Goal: Task Accomplishment & Management: Use online tool/utility

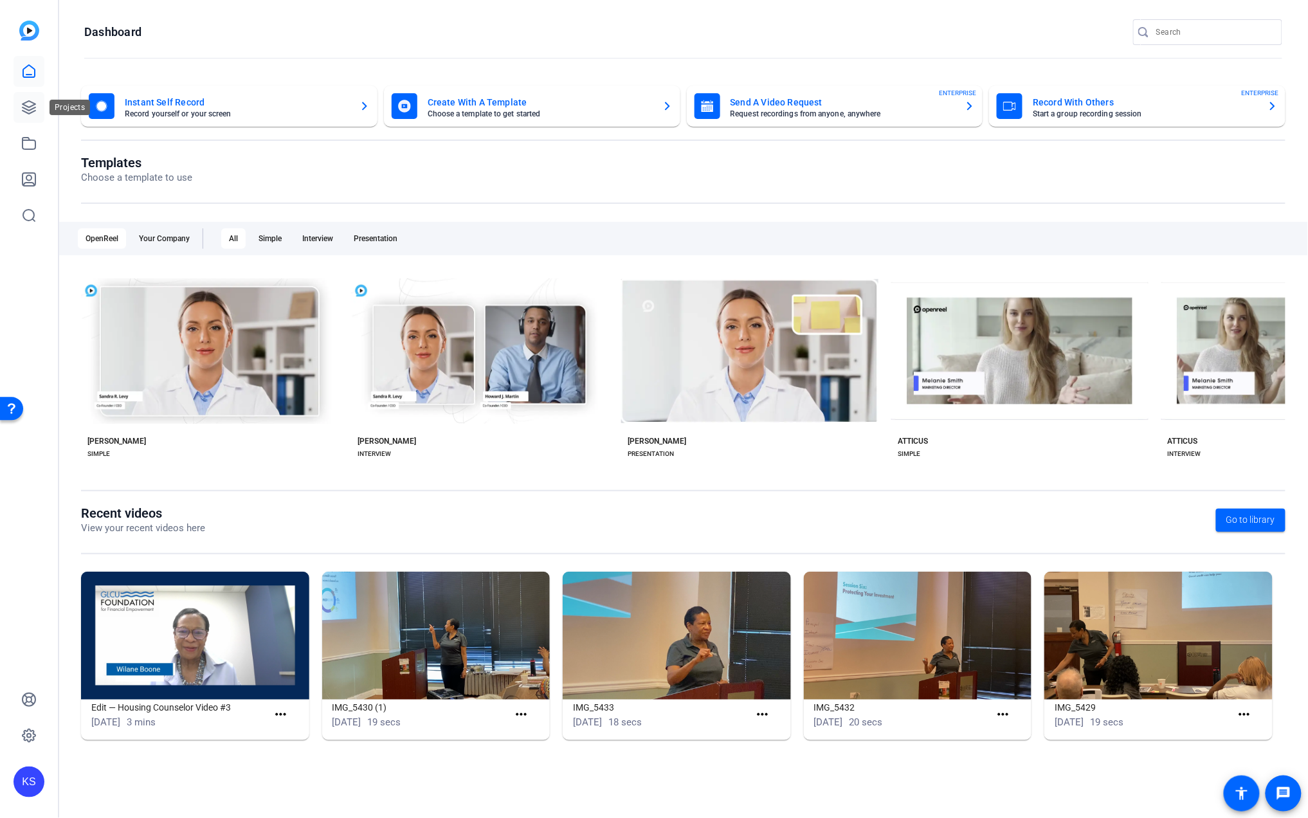
click at [31, 116] on link at bounding box center [29, 107] width 31 height 31
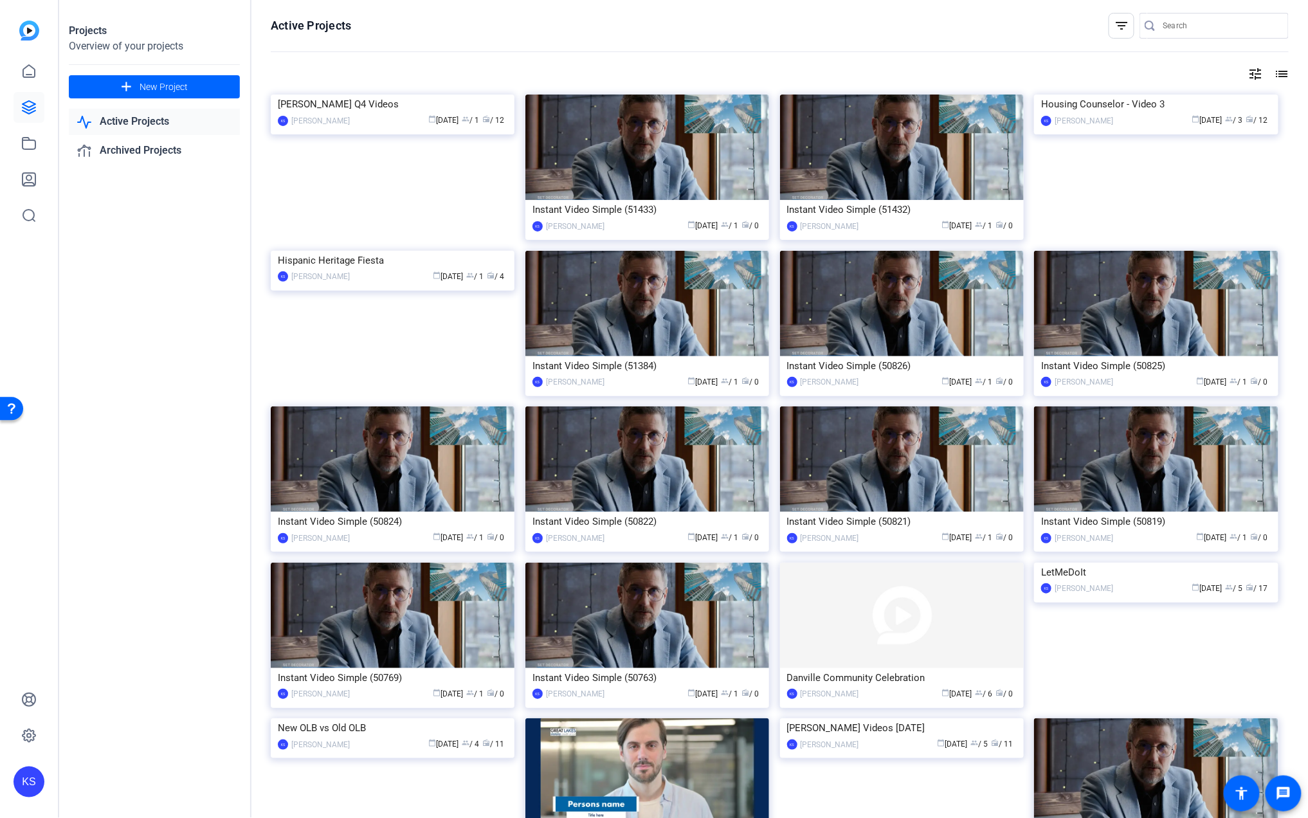
click at [429, 95] on img at bounding box center [393, 95] width 244 height 0
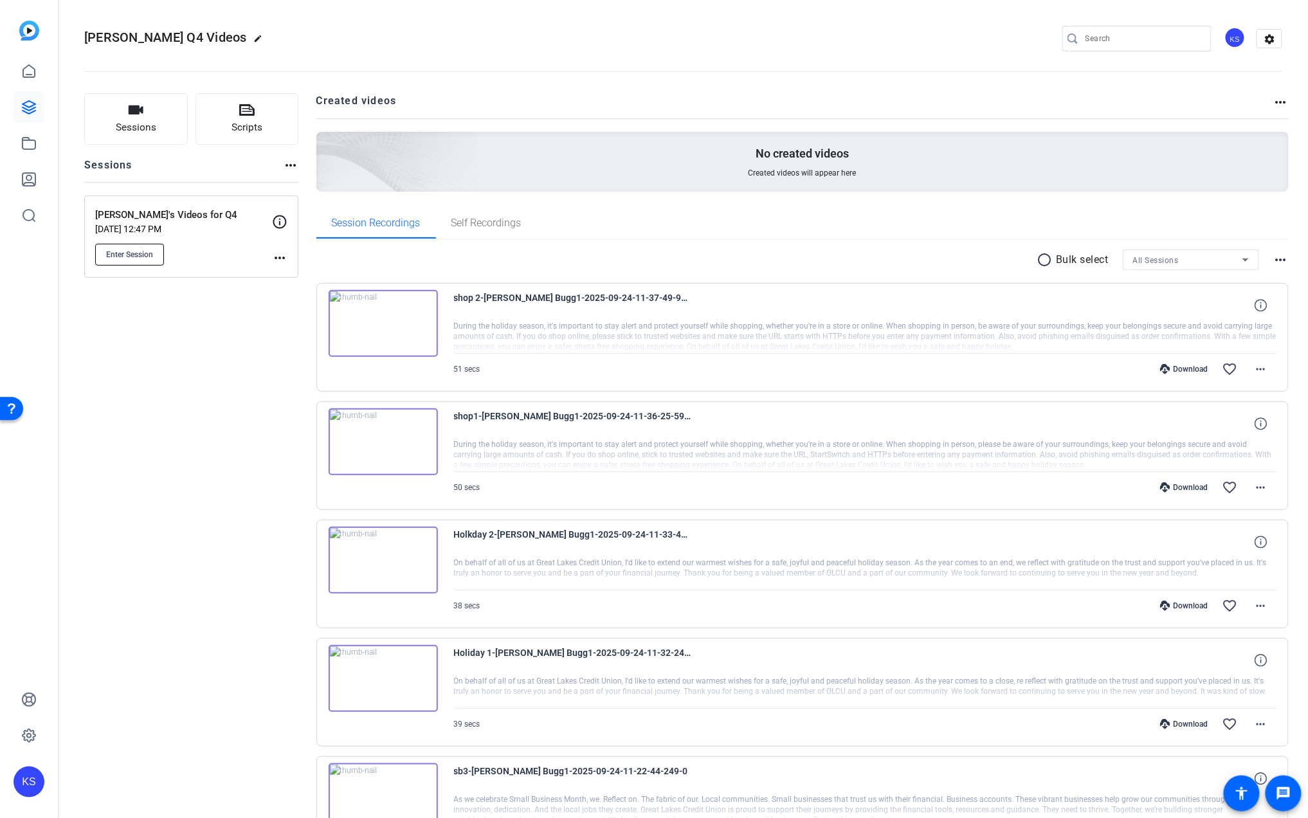
click at [134, 251] on span "Enter Session" at bounding box center [129, 254] width 47 height 10
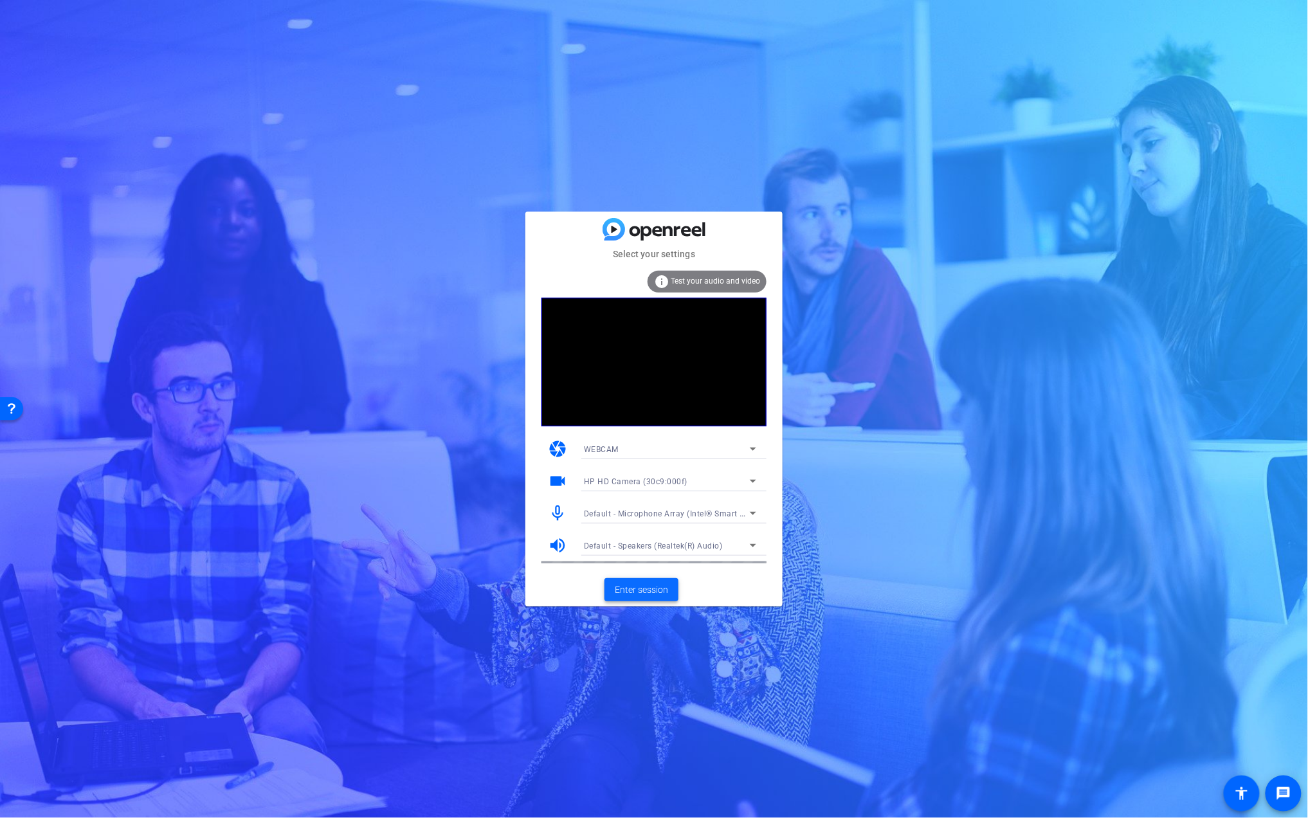
click at [642, 586] on span "Enter session" at bounding box center [641, 590] width 53 height 14
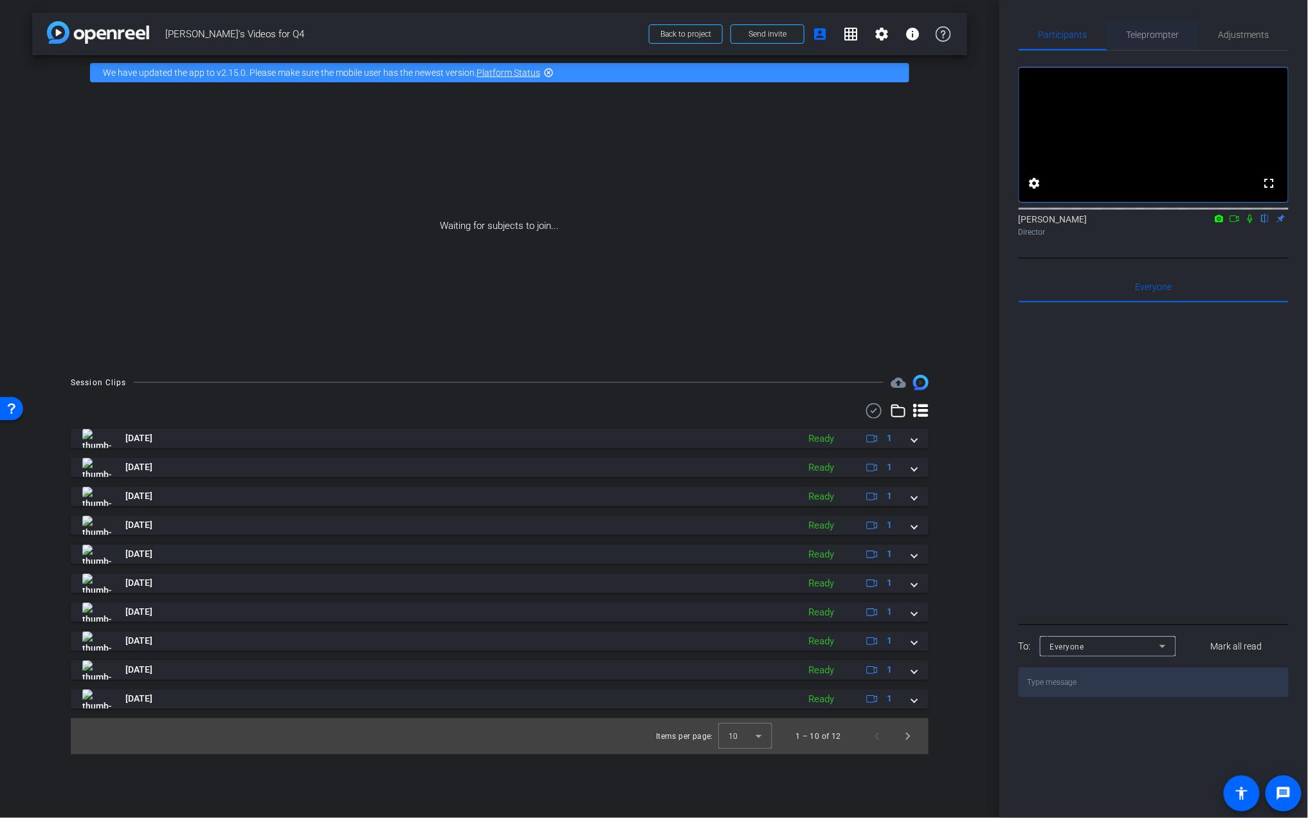
click at [1157, 34] on span "Teleprompter" at bounding box center [1152, 34] width 53 height 9
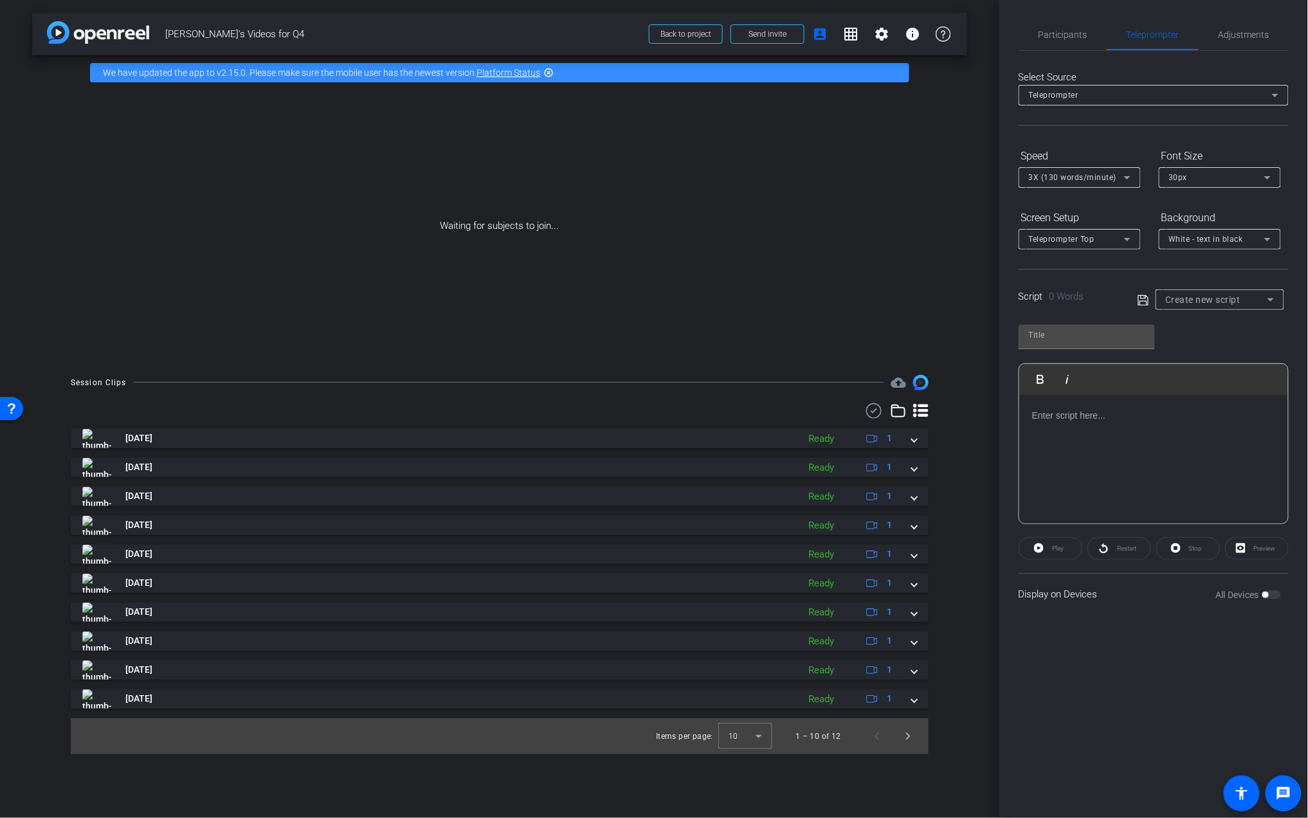
click at [1276, 297] on div "Create new script" at bounding box center [1219, 299] width 129 height 21
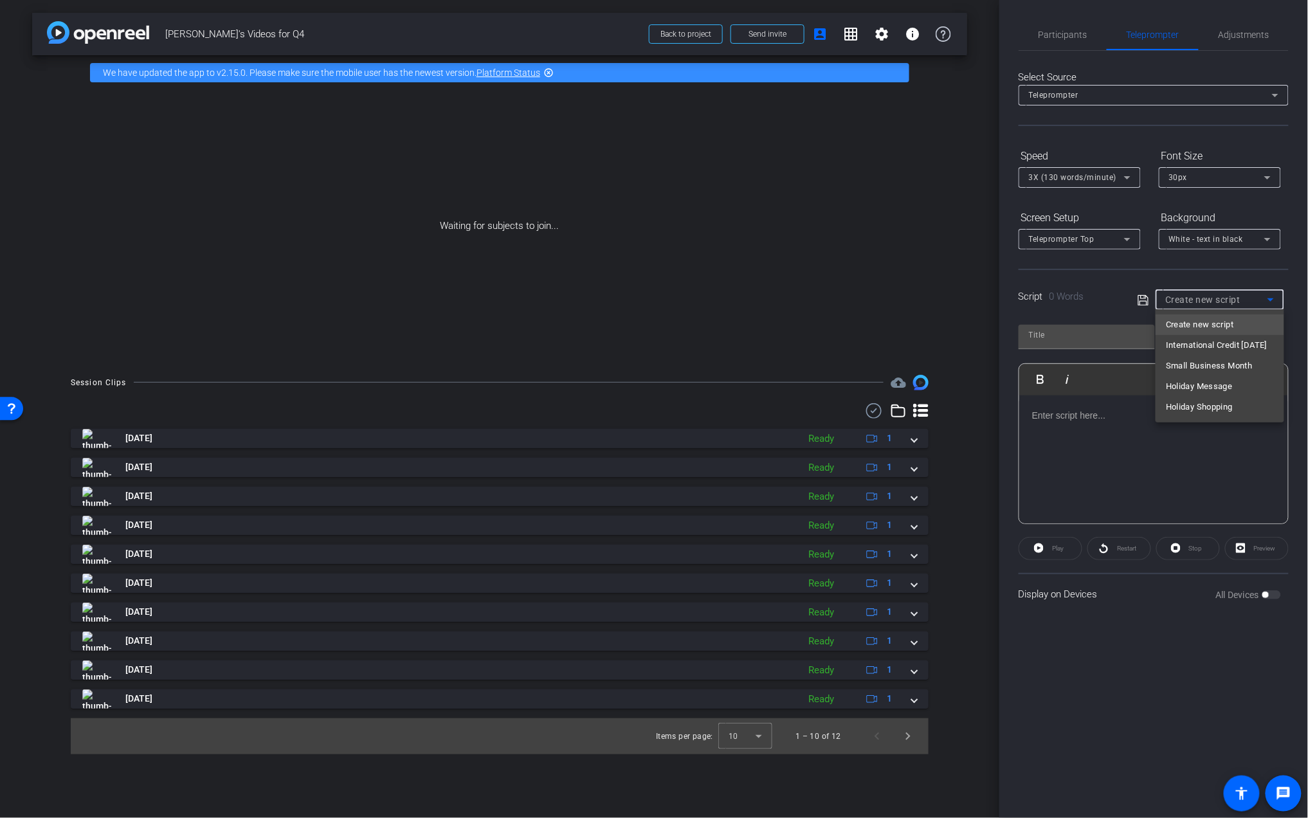
click at [1274, 296] on div at bounding box center [654, 409] width 1308 height 818
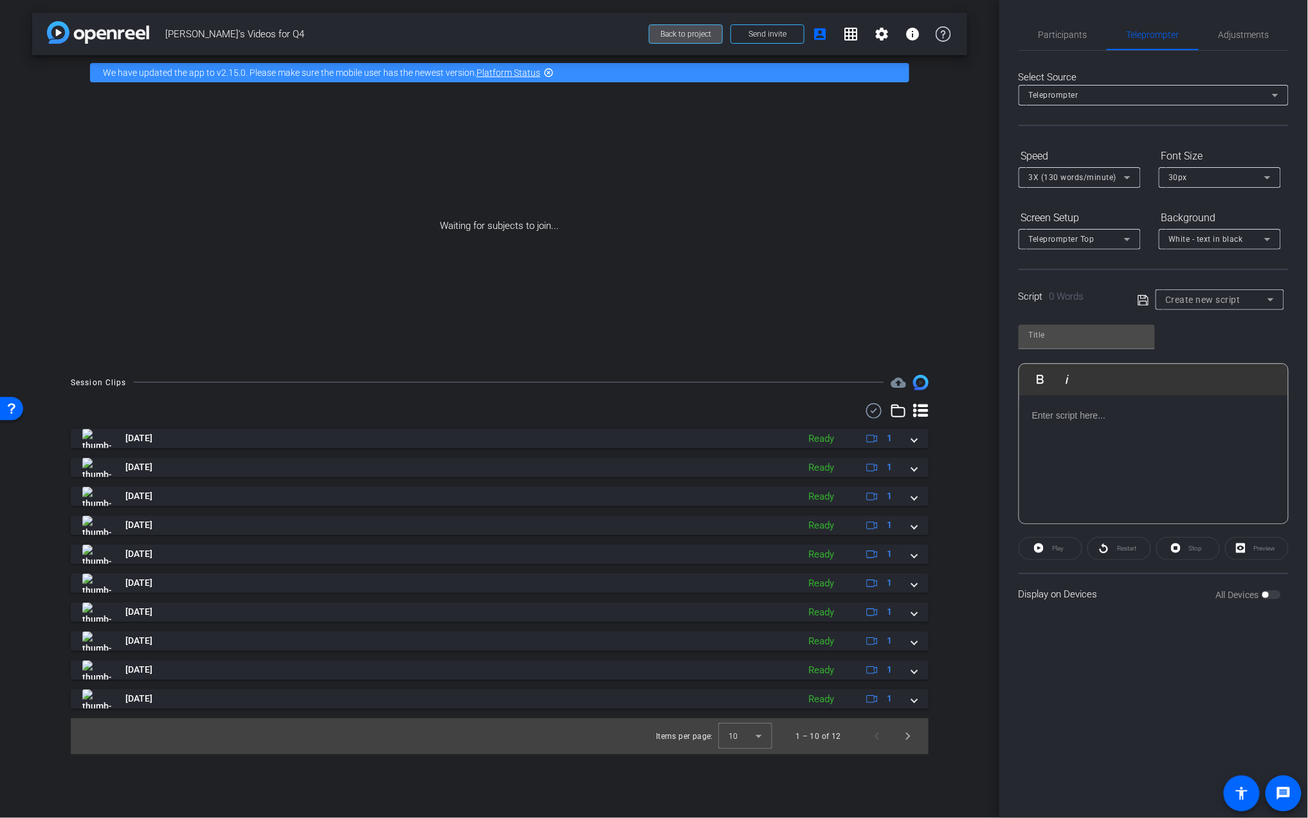
click at [690, 35] on span "Back to project" at bounding box center [685, 34] width 51 height 9
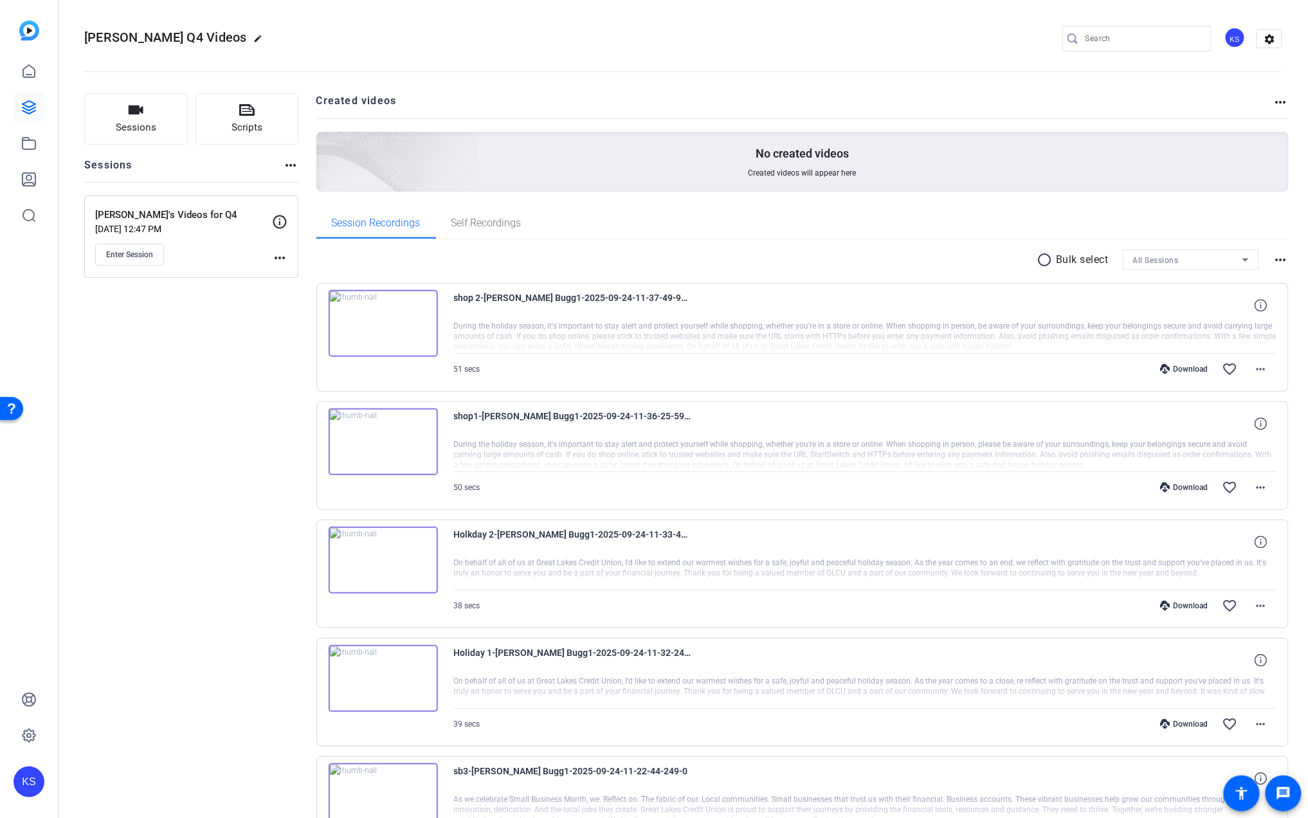
click at [283, 255] on mat-icon "more_horiz" at bounding box center [279, 257] width 15 height 15
click at [306, 276] on span "Edit Session" at bounding box center [311, 276] width 59 height 15
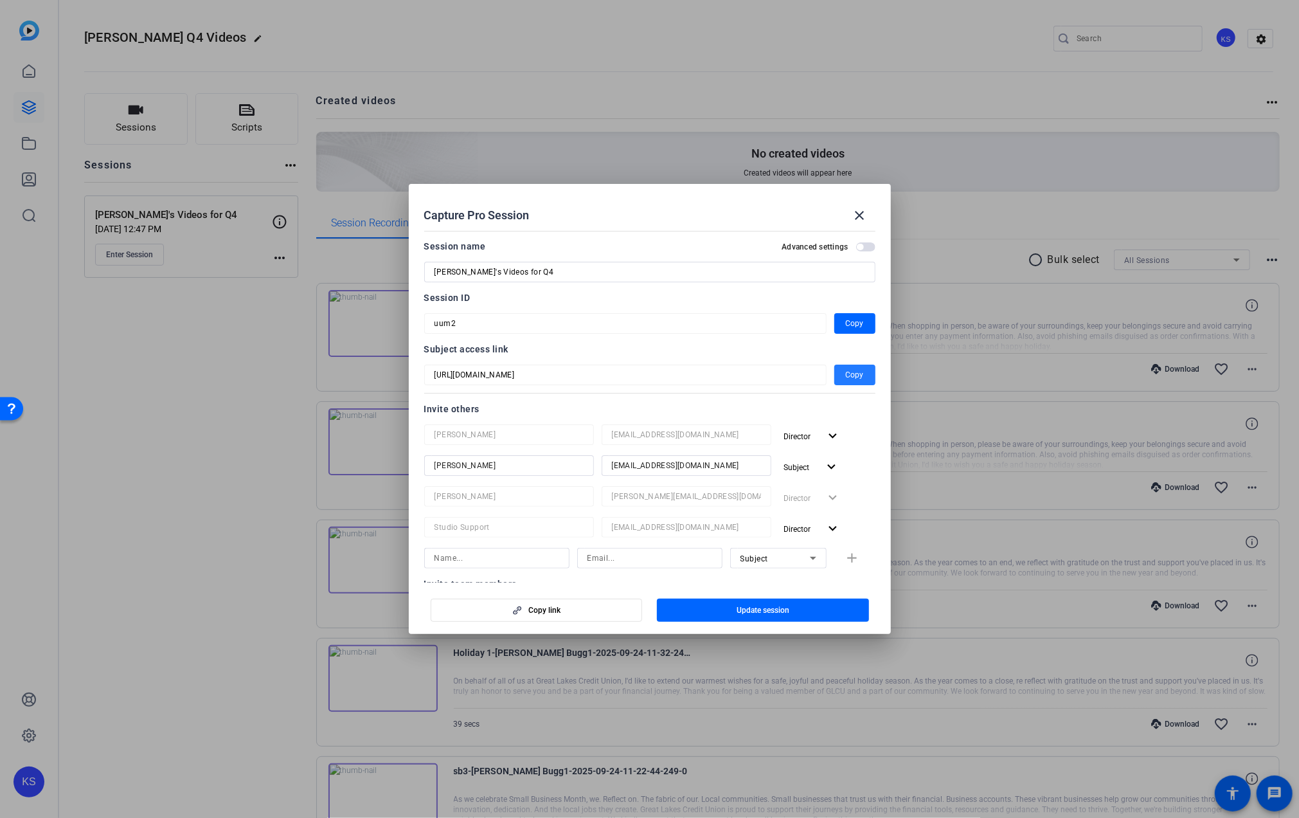
click at [854, 371] on span "Copy" at bounding box center [855, 374] width 18 height 15
click at [859, 213] on mat-icon "close" at bounding box center [859, 215] width 15 height 15
